Goal: Transaction & Acquisition: Download file/media

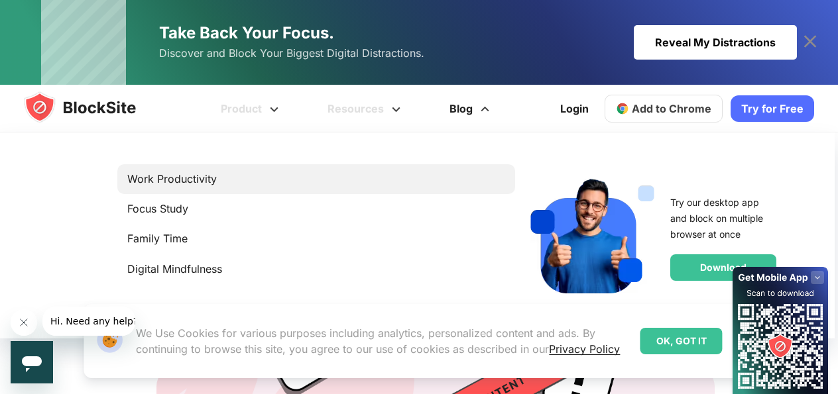
click at [187, 176] on link "Work Productivity" at bounding box center [316, 179] width 378 height 18
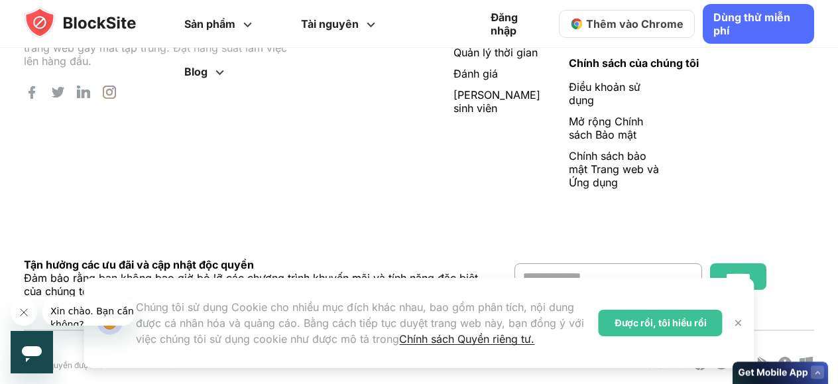
scroll to position [1996, 0]
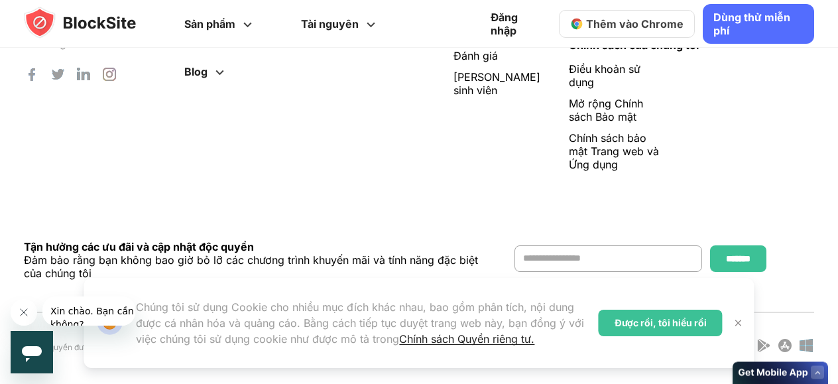
click at [682, 316] on div "Được rồi, tôi hiểu rồi" at bounding box center [660, 322] width 124 height 27
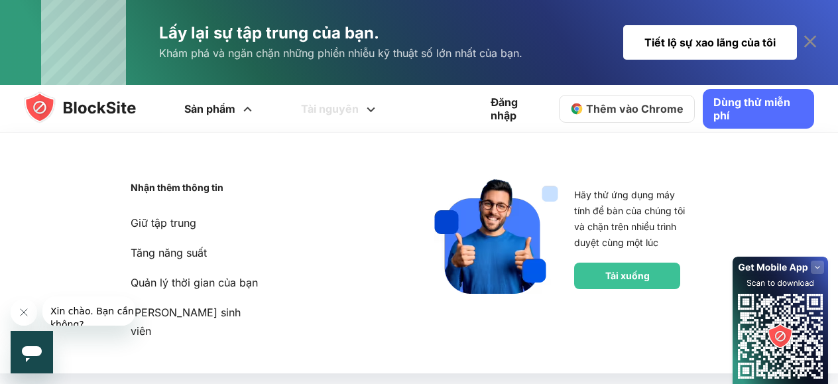
scroll to position [66, 0]
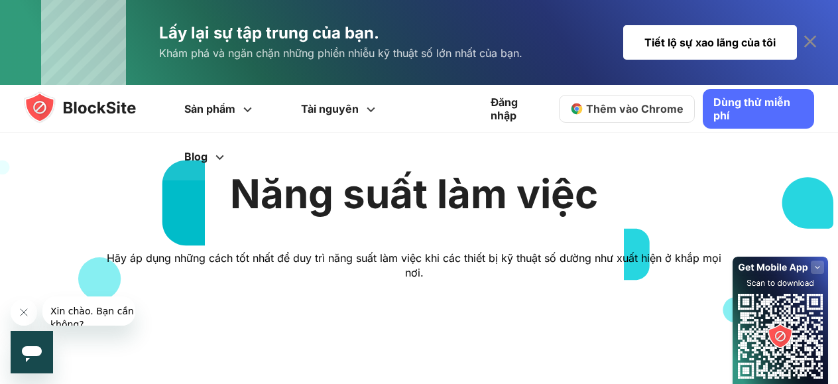
click at [657, 113] on font "Thêm vào Chrome" at bounding box center [634, 108] width 97 height 13
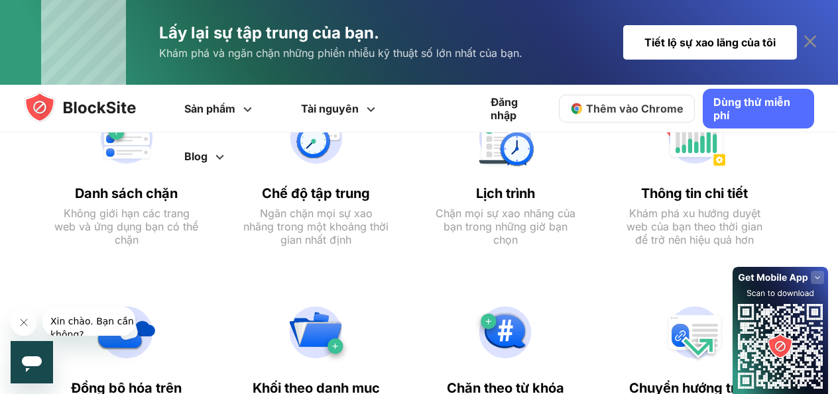
scroll to position [1100, 0]
click at [698, 49] on div "Tiết lộ sự xao lãng của tôi" at bounding box center [710, 42] width 174 height 34
